Goal: Transaction & Acquisition: Purchase product/service

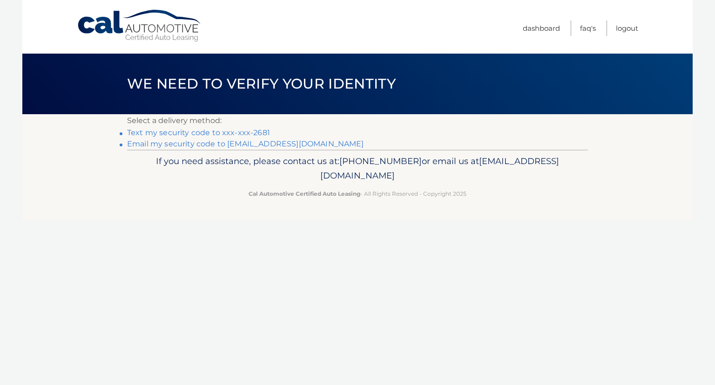
click at [249, 131] on link "Text my security code to xxx-xxx-2681" at bounding box center [198, 132] width 143 height 9
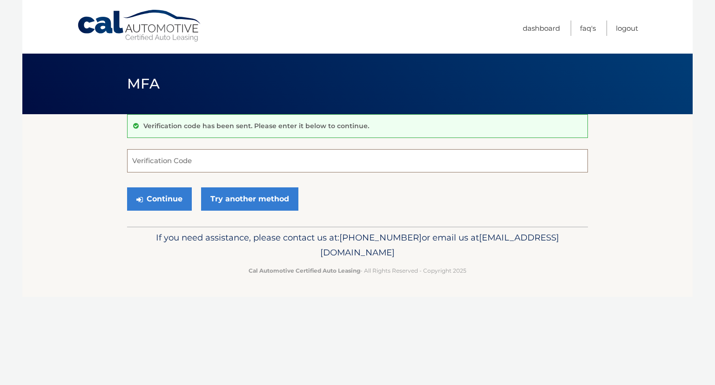
click at [238, 156] on input "Verification Code" at bounding box center [357, 160] width 461 height 23
type input "654809"
click at [179, 199] on button "Continue" at bounding box center [159, 198] width 65 height 23
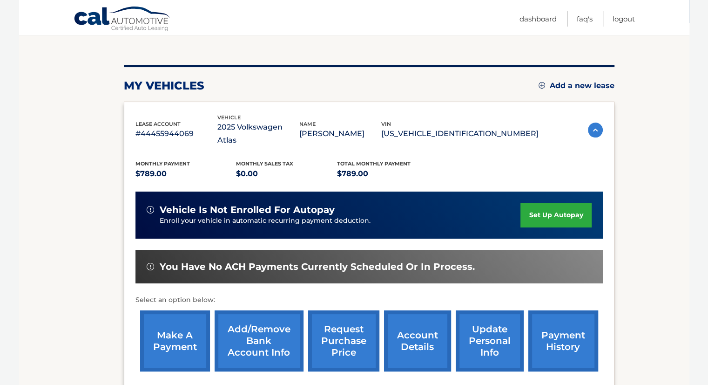
scroll to position [93, 0]
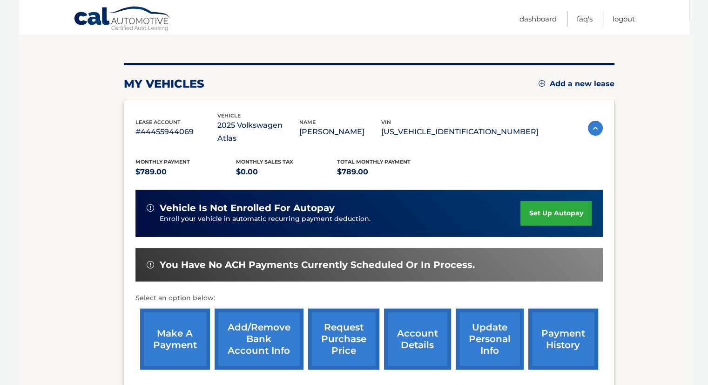
click at [176, 308] on link "make a payment" at bounding box center [175, 338] width 70 height 61
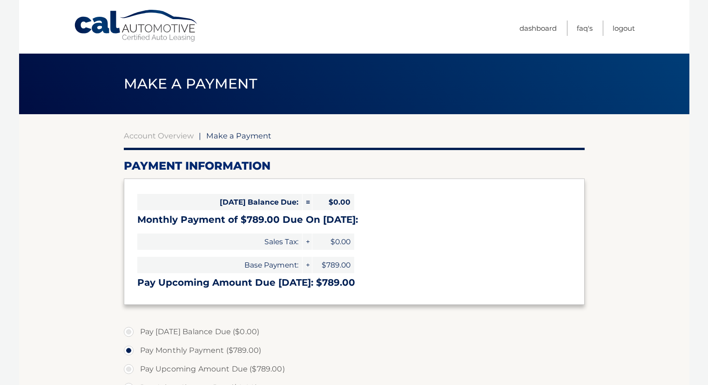
select select "ZDg3NjcyNmMtNzY5Ni00ZjJmLWE1MTAtMjYxNDY3OGMyNmVi"
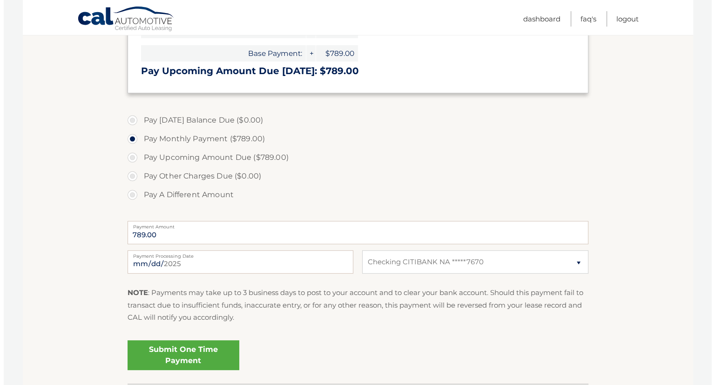
scroll to position [280, 0]
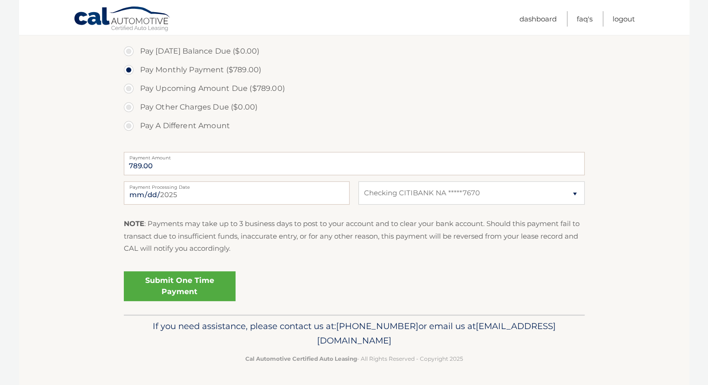
click at [163, 292] on link "Submit One Time Payment" at bounding box center [180, 286] width 112 height 30
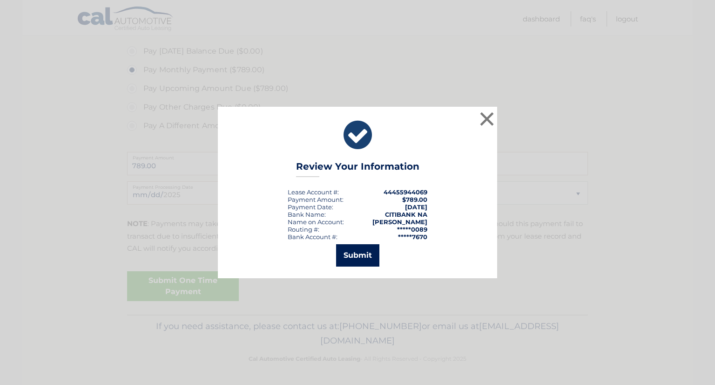
click at [360, 248] on button "Submit" at bounding box center [357, 255] width 43 height 22
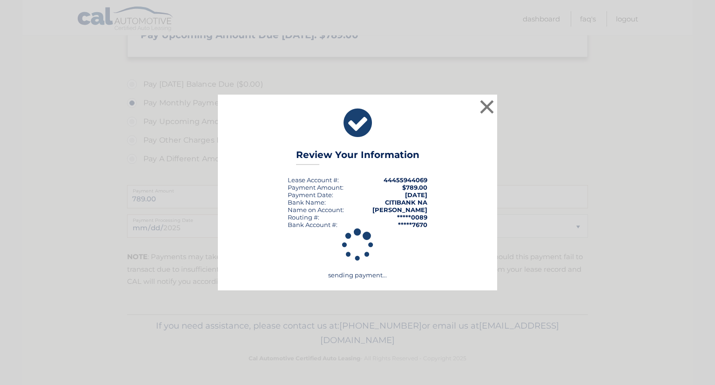
scroll to position [247, 0]
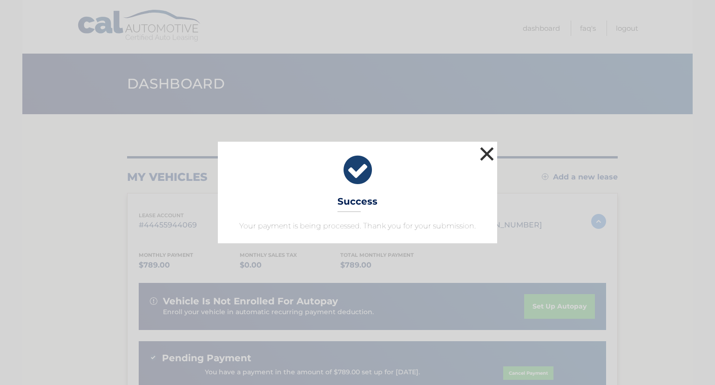
click at [494, 149] on button "×" at bounding box center [487, 153] width 19 height 19
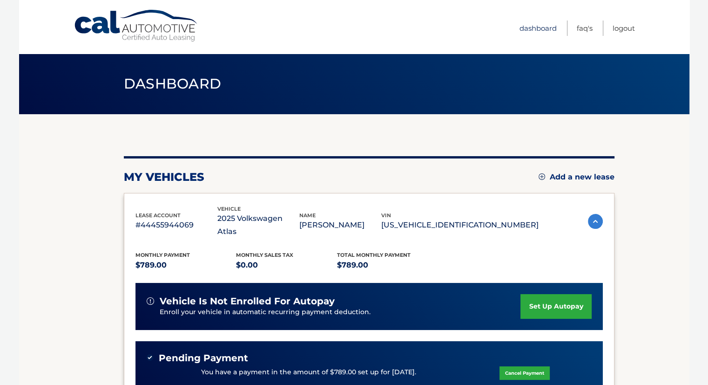
click at [530, 29] on link "Dashboard" at bounding box center [538, 27] width 37 height 15
click at [623, 32] on link "Logout" at bounding box center [624, 27] width 22 height 15
